Goal: Task Accomplishment & Management: Use online tool/utility

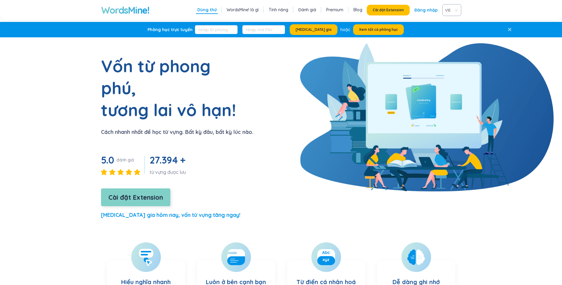
click at [139, 192] on span "Cài đặt Extension" at bounding box center [135, 197] width 54 height 10
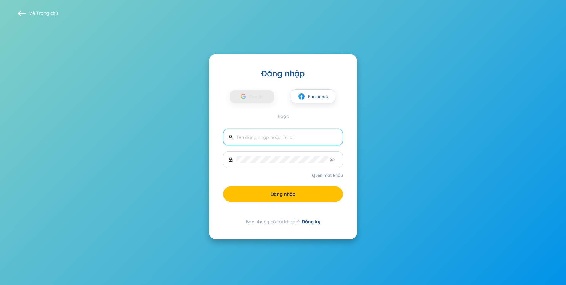
click at [263, 138] on input "text" at bounding box center [287, 137] width 102 height 7
click at [262, 97] on span "Google" at bounding box center [257, 96] width 17 height 12
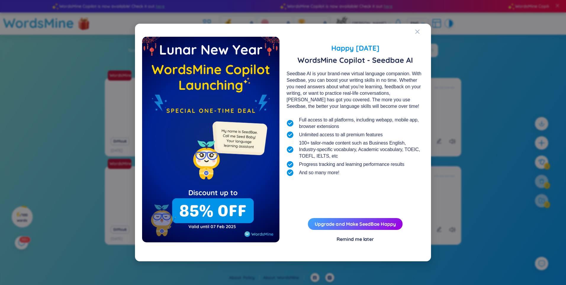
click at [350, 241] on div "Remind me later" at bounding box center [355, 239] width 37 height 7
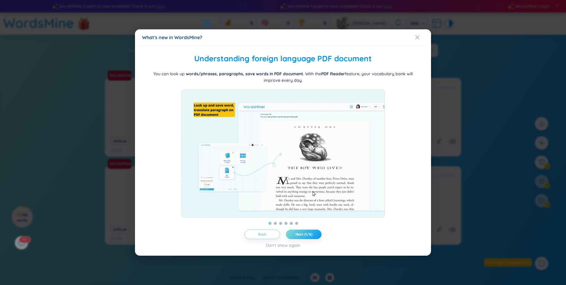
click at [308, 237] on span "Next (1/6)" at bounding box center [303, 234] width 17 height 5
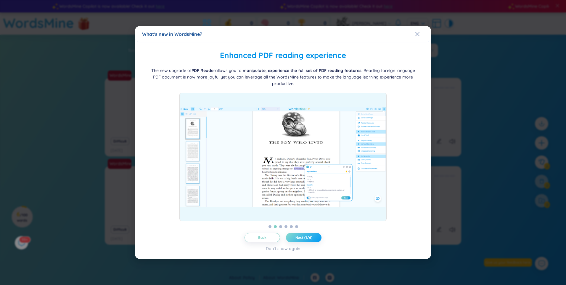
click at [309, 239] on span "Next (1/6)" at bounding box center [303, 237] width 17 height 5
click at [309, 239] on span "Next (2/6)" at bounding box center [303, 237] width 17 height 5
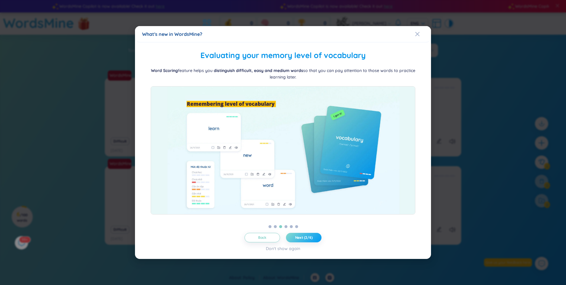
click at [309, 239] on span "Next (2/6)" at bounding box center [303, 237] width 17 height 5
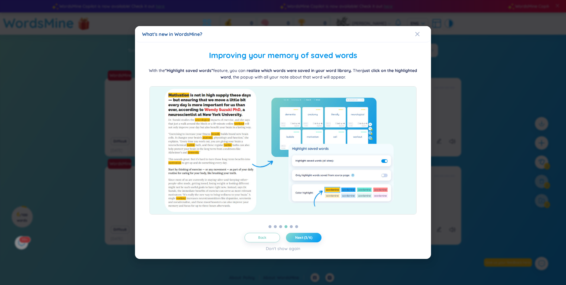
click at [309, 239] on span "Next (3/6)" at bounding box center [303, 237] width 17 height 5
click at [310, 239] on span "Next (3/6)" at bounding box center [303, 237] width 17 height 5
click at [310, 239] on span "Next (4/6)" at bounding box center [303, 237] width 17 height 5
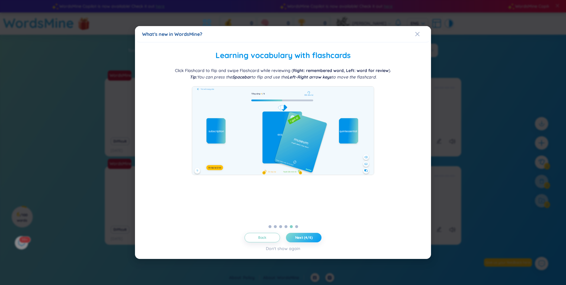
click at [310, 239] on span "Next (4/6)" at bounding box center [303, 237] width 17 height 5
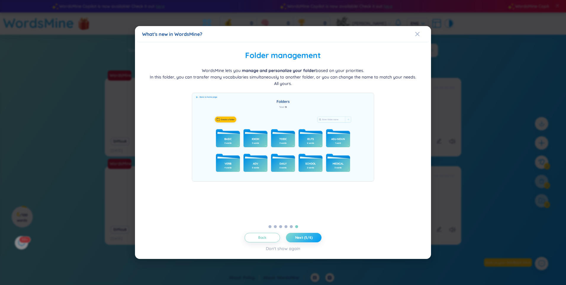
click at [310, 239] on span "Next (5/6)" at bounding box center [303, 237] width 17 height 5
click at [310, 239] on body "WordsMine Copilot is now available! Check it out here WordsMine Copilot is now …" at bounding box center [283, 142] width 566 height 285
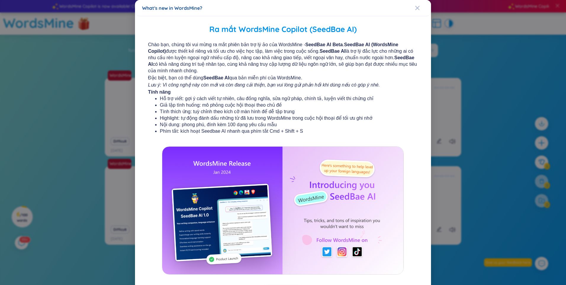
scroll to position [28, 0]
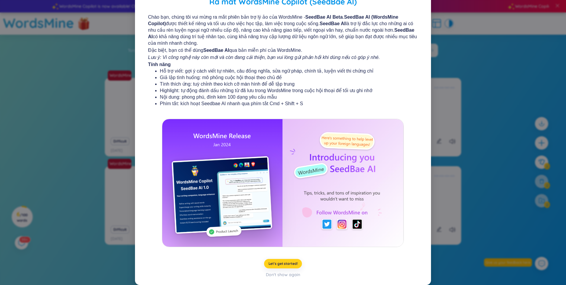
click at [291, 265] on span "Let's get started!" at bounding box center [282, 263] width 29 height 5
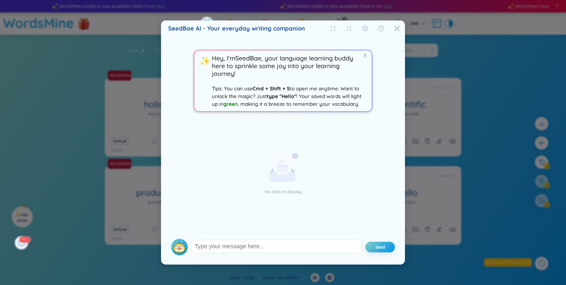
click at [451, 224] on div "SeedBae AI - Your everyday writing companion X ✨ Hey, I‘m SeedBae , your langua…" at bounding box center [283, 142] width 566 height 285
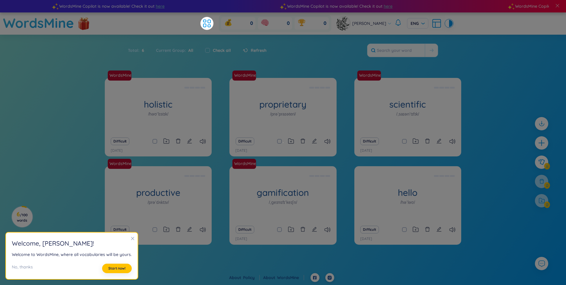
click at [133, 238] on section "Welcome , Khanh Nguyễn ! Welcome to WordsMine, where all vocabularies will be y…" at bounding box center [72, 255] width 132 height 47
click at [131, 239] on icon "close" at bounding box center [132, 238] width 3 height 3
